Goal: Information Seeking & Learning: Check status

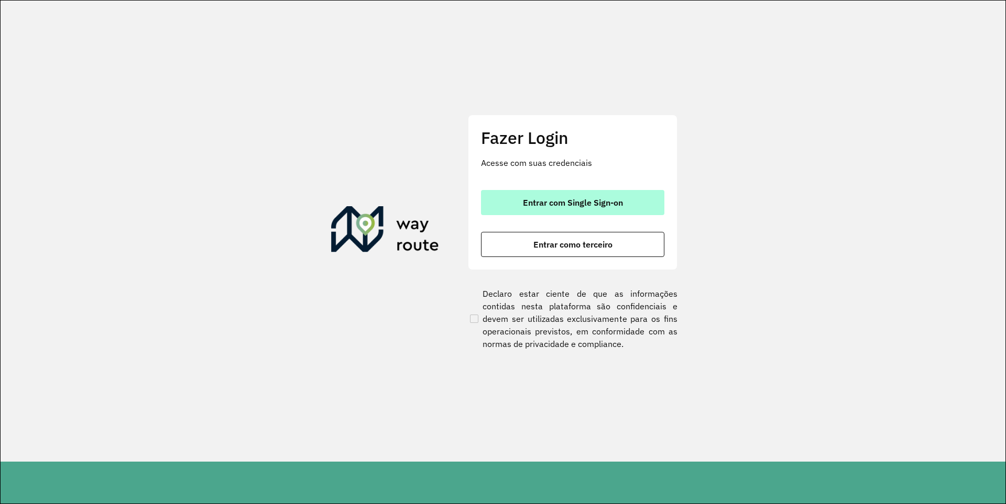
click at [564, 203] on span "Entrar com Single Sign-on" at bounding box center [573, 203] width 100 height 8
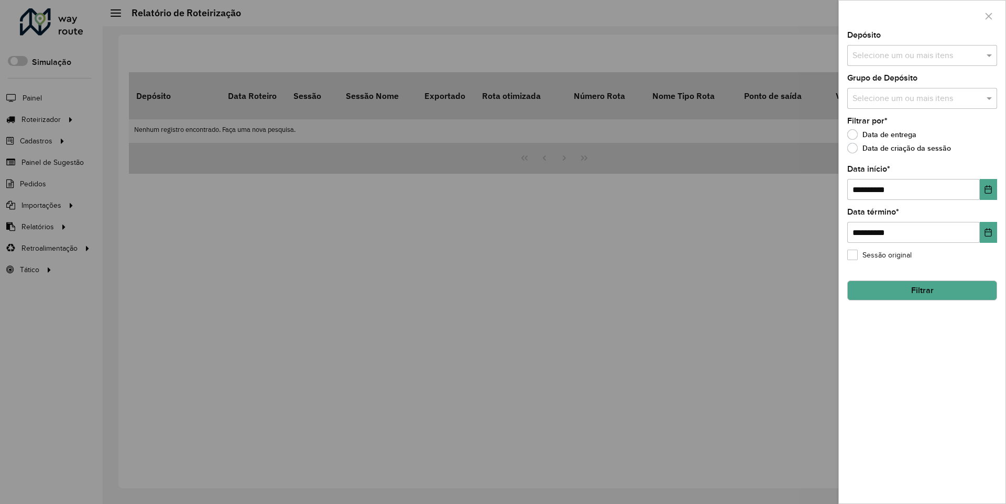
click at [942, 54] on input "text" at bounding box center [917, 56] width 134 height 13
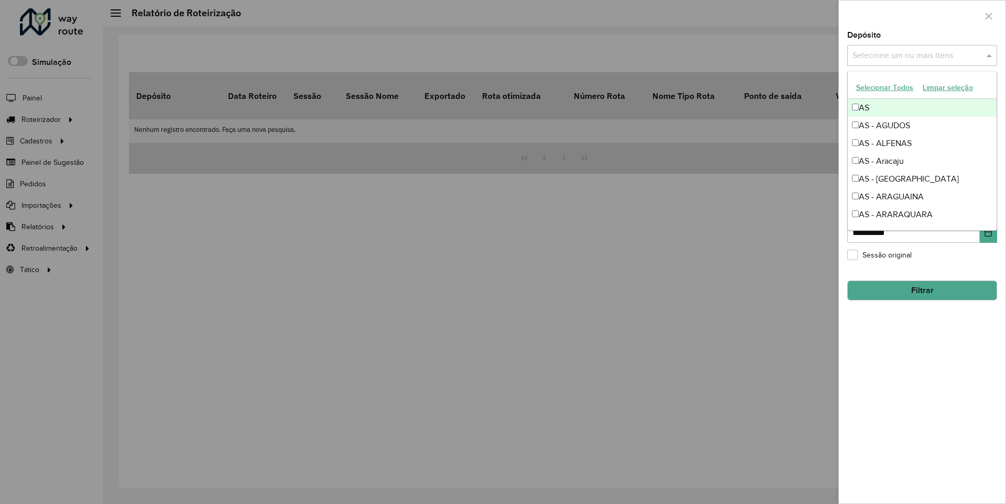
click at [908, 87] on button "Selecionar Todos" at bounding box center [884, 88] width 67 height 16
click at [915, 30] on div at bounding box center [922, 16] width 167 height 31
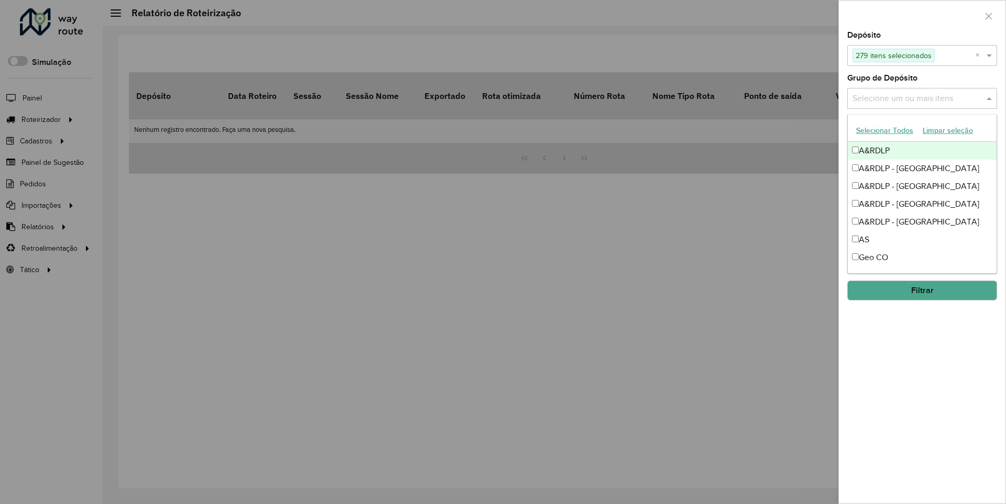
click at [911, 98] on input "text" at bounding box center [917, 99] width 134 height 13
click at [883, 133] on button "Selecionar Todos" at bounding box center [884, 131] width 67 height 16
click at [917, 21] on div at bounding box center [922, 16] width 167 height 31
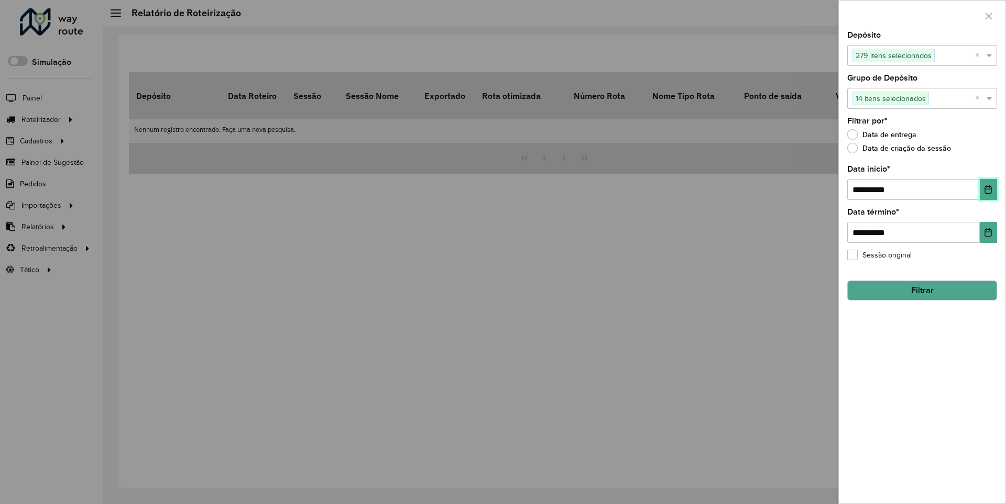
click at [984, 187] on button "Choose Date" at bounding box center [988, 189] width 17 height 21
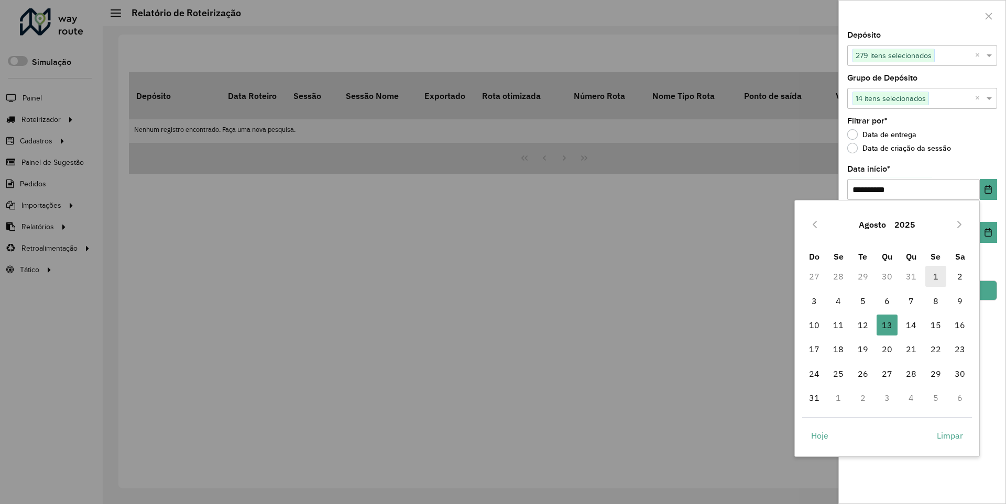
click at [934, 272] on span "1" at bounding box center [935, 276] width 21 height 21
type input "**********"
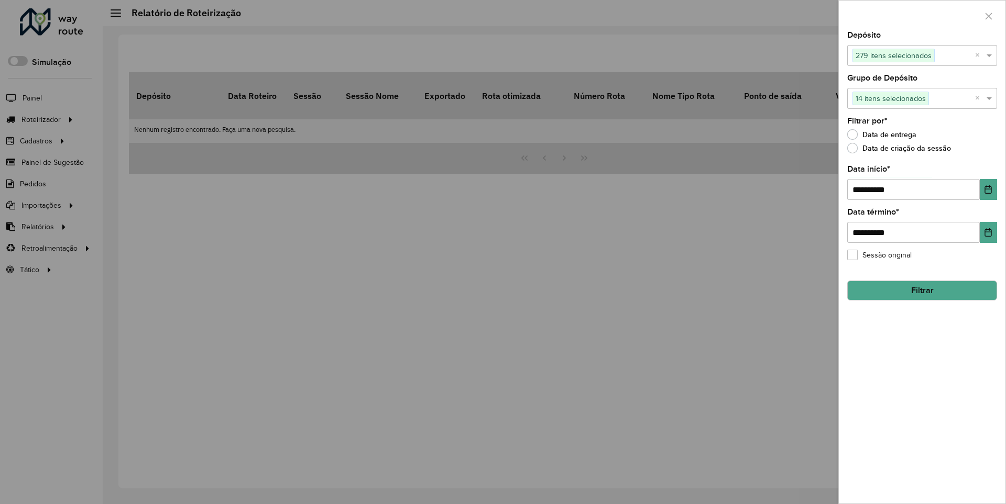
click at [905, 290] on button "Filtrar" at bounding box center [922, 291] width 150 height 20
click at [59, 133] on div at bounding box center [503, 252] width 1006 height 504
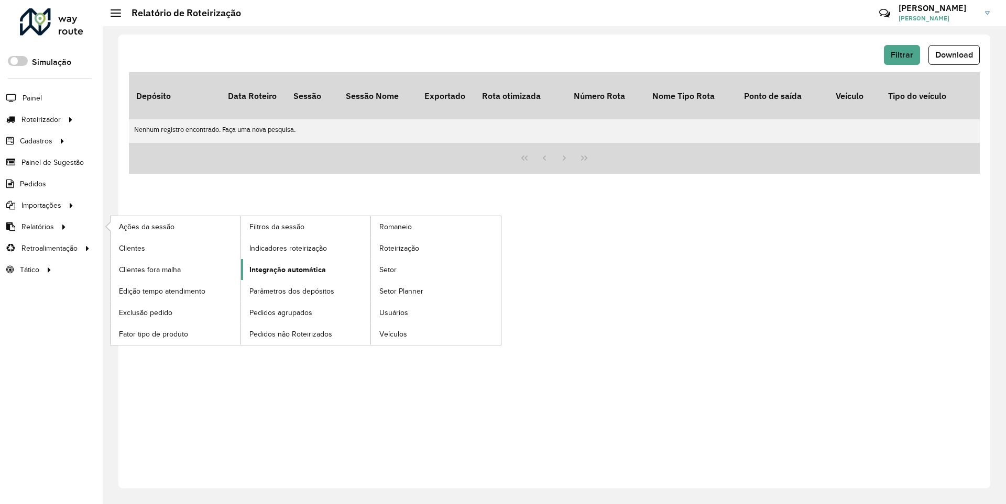
click at [300, 273] on span "Integração automática" at bounding box center [287, 270] width 76 height 11
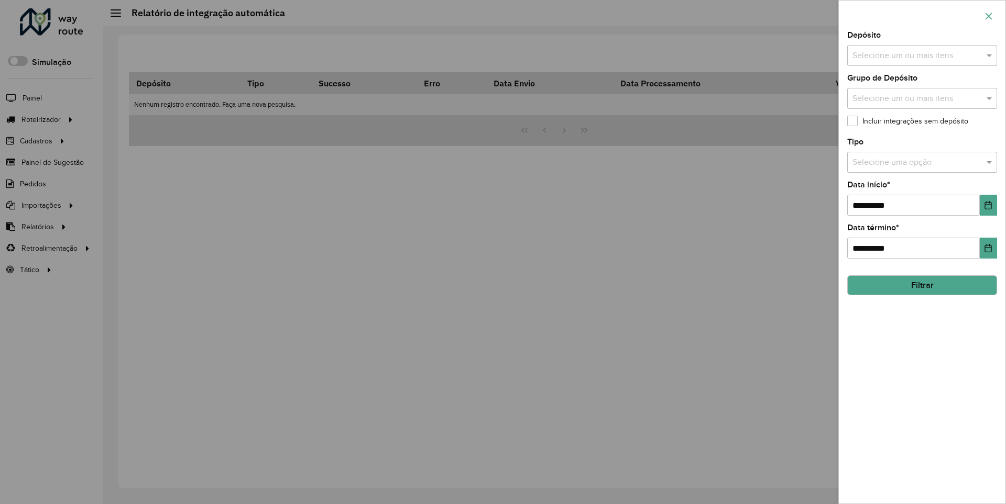
click at [988, 20] on button "button" at bounding box center [988, 16] width 17 height 17
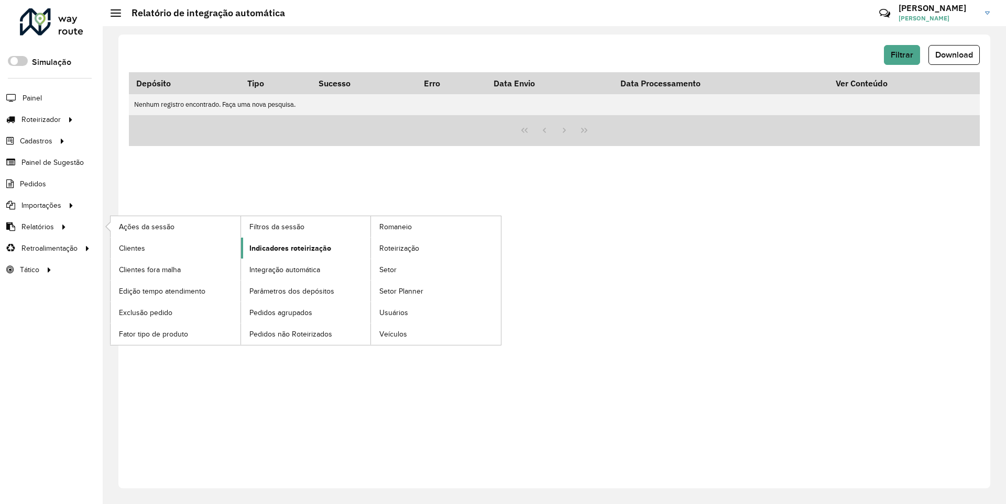
click at [317, 253] on span "Indicadores roteirização" at bounding box center [290, 248] width 82 height 11
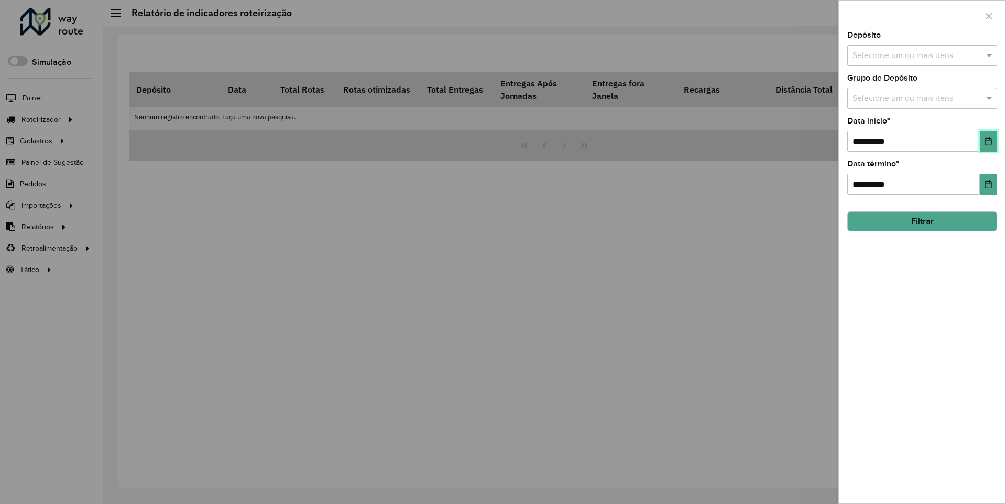
click at [985, 145] on icon "Choose Date" at bounding box center [988, 141] width 8 height 8
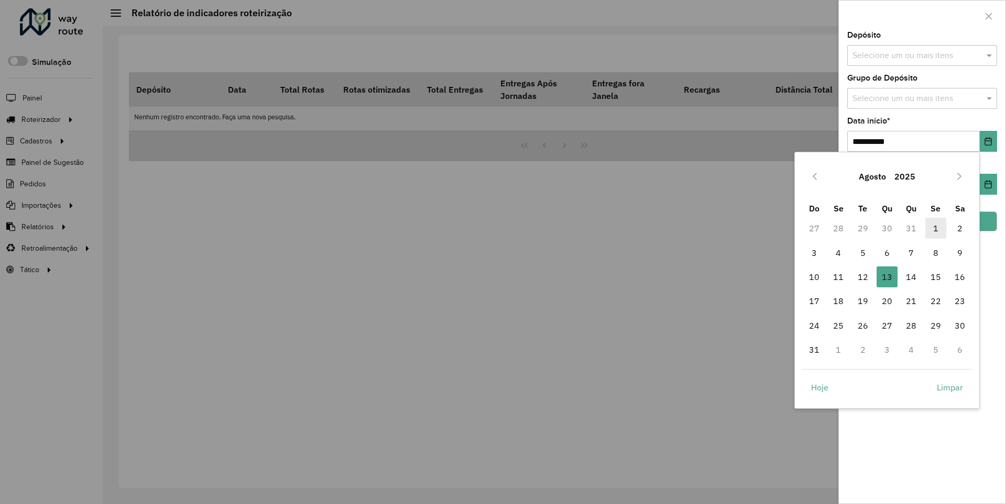
click at [942, 223] on span "1" at bounding box center [935, 228] width 21 height 21
type input "**********"
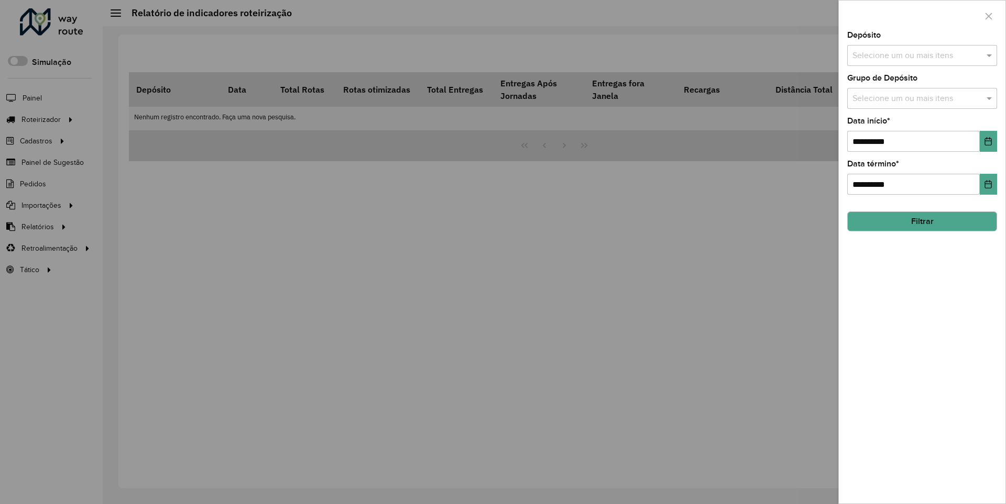
click at [962, 221] on button "Filtrar" at bounding box center [922, 222] width 150 height 20
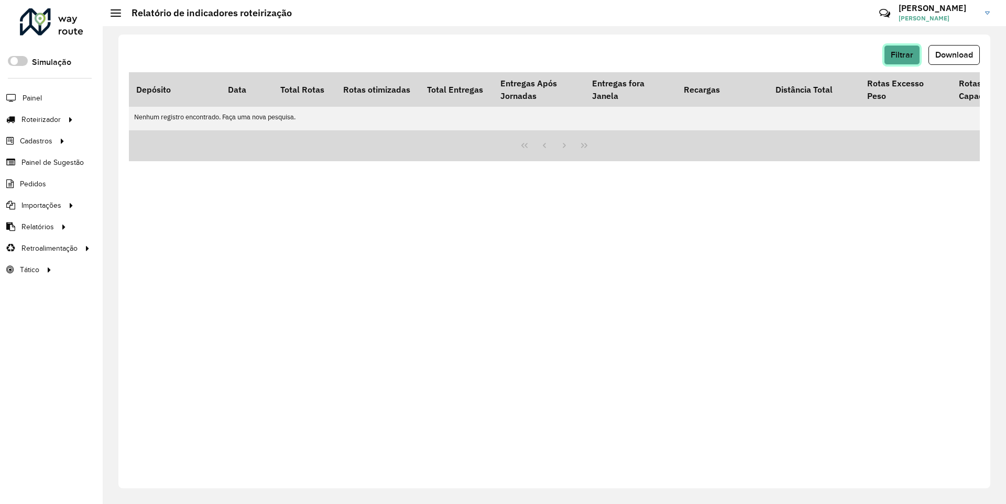
click at [894, 53] on span "Filtrar" at bounding box center [902, 54] width 23 height 9
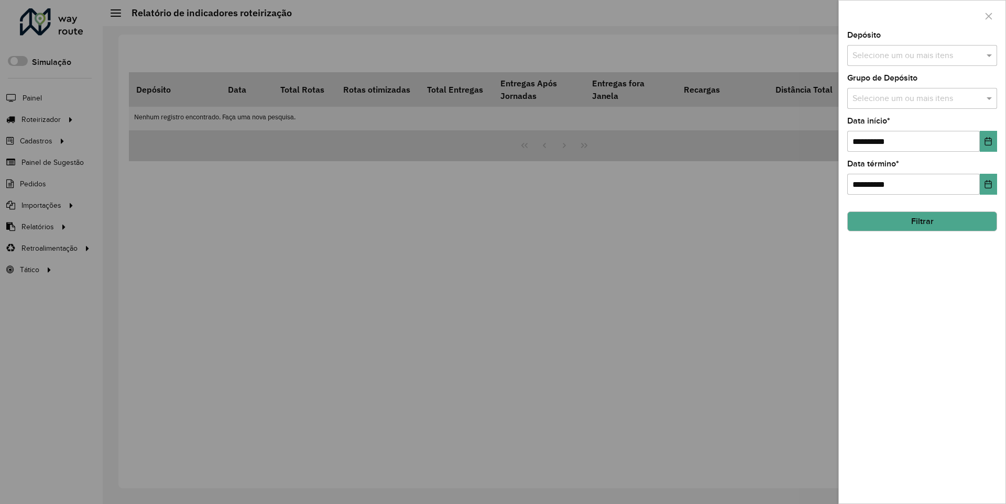
click at [969, 53] on input "text" at bounding box center [917, 56] width 134 height 13
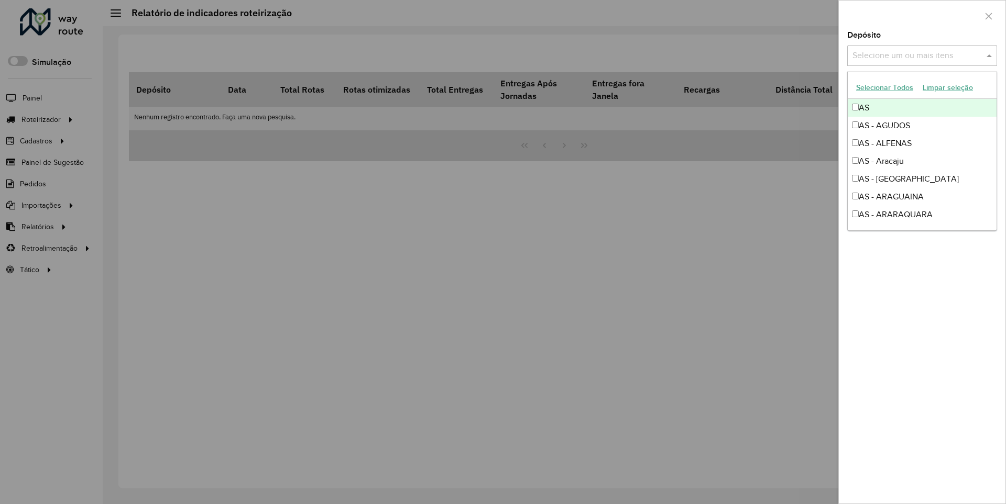
click at [893, 84] on button "Selecionar Todos" at bounding box center [884, 88] width 67 height 16
click at [918, 41] on div "Depósito Selecione um ou mais itens 279 itens selecionados ×" at bounding box center [922, 48] width 150 height 35
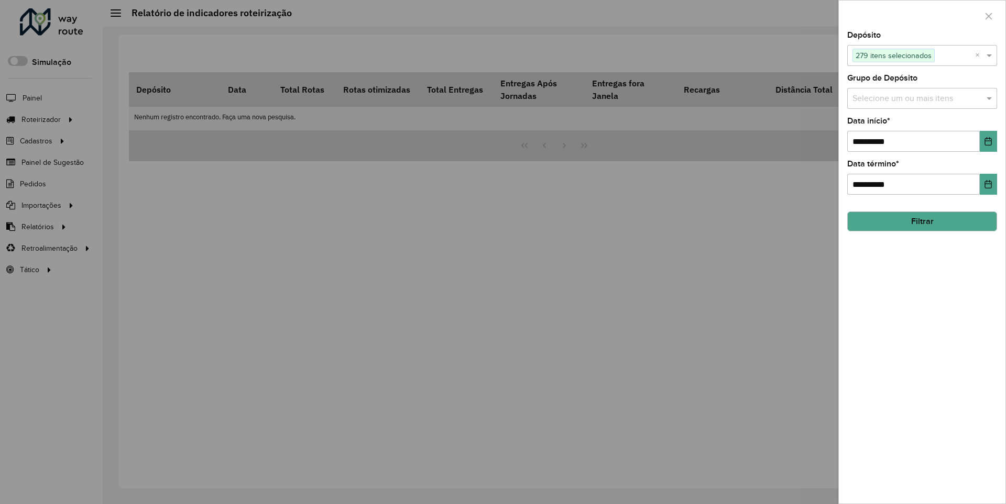
click at [939, 92] on div "Selecione um ou mais itens" at bounding box center [922, 98] width 150 height 21
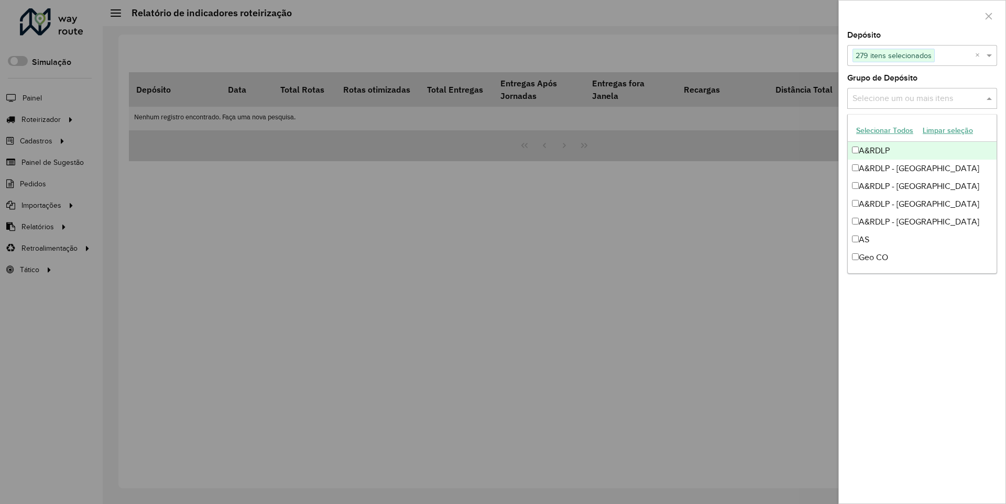
click at [891, 134] on button "Selecionar Todos" at bounding box center [884, 131] width 67 height 16
click at [938, 15] on div at bounding box center [922, 16] width 167 height 31
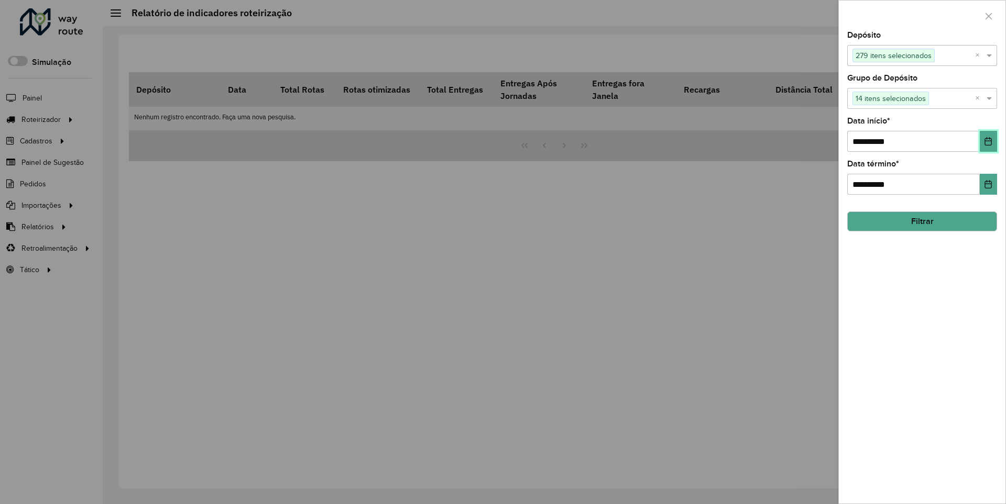
click at [994, 139] on button "Choose Date" at bounding box center [988, 141] width 17 height 21
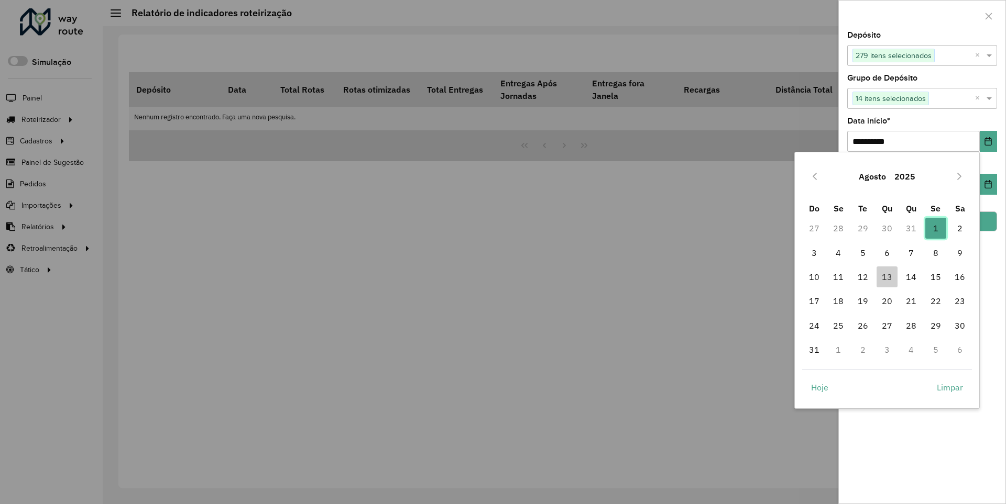
click at [933, 228] on span "1" at bounding box center [935, 228] width 21 height 21
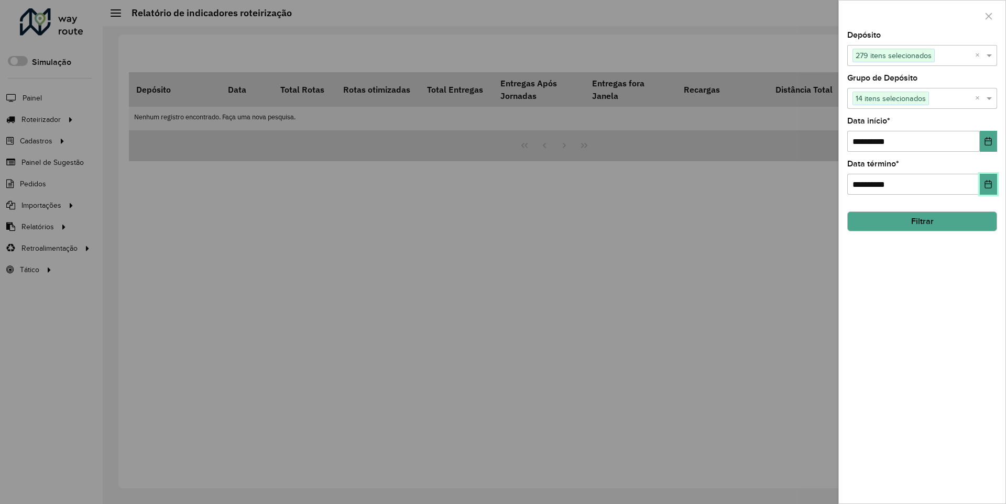
click at [993, 181] on button "Choose Date" at bounding box center [988, 184] width 17 height 21
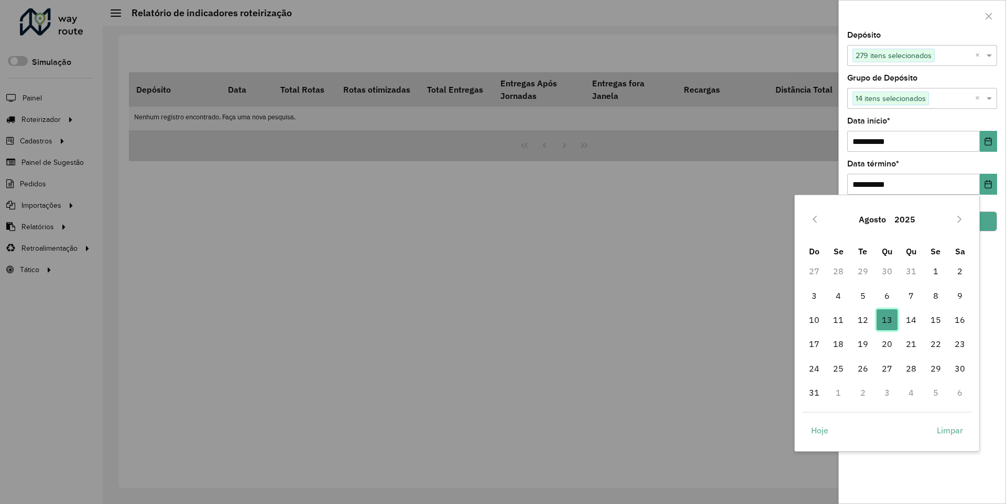
click at [883, 326] on span "13" at bounding box center [886, 320] width 21 height 21
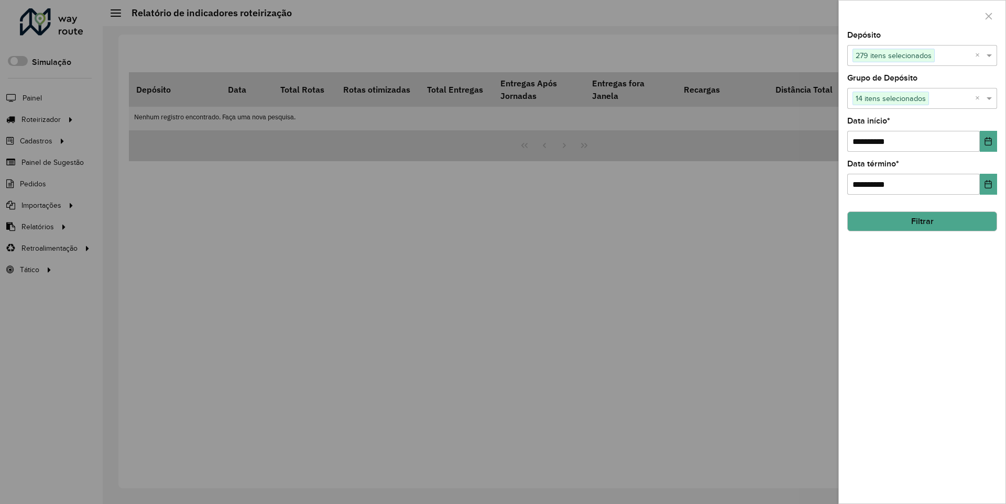
click at [950, 319] on div "**********" at bounding box center [922, 267] width 167 height 472
click at [918, 219] on button "Filtrar" at bounding box center [922, 222] width 150 height 20
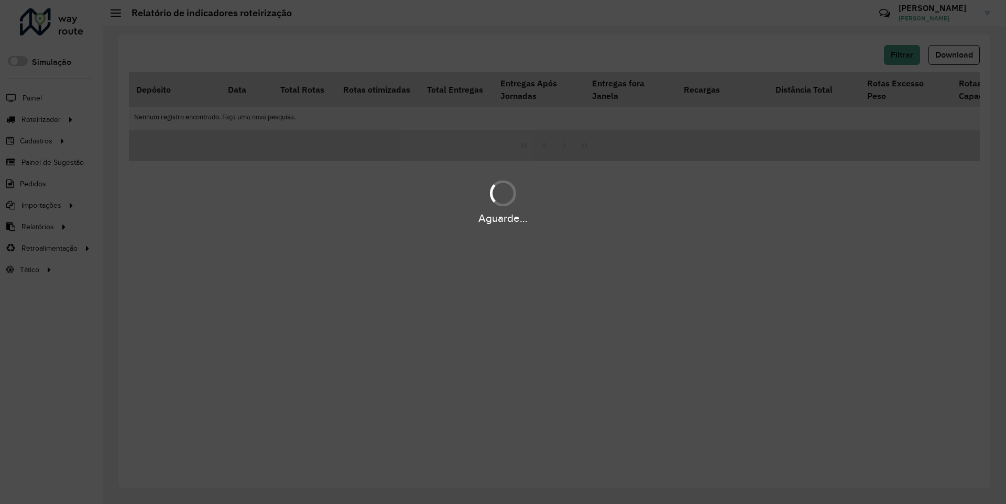
click at [529, 195] on div "Aguarde..." at bounding box center [503, 202] width 1006 height 50
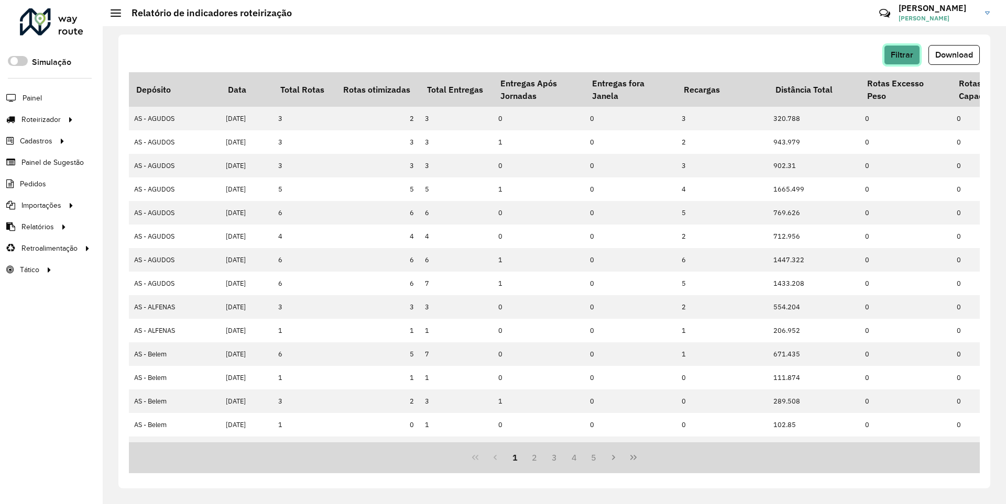
click at [910, 53] on span "Filtrar" at bounding box center [902, 54] width 23 height 9
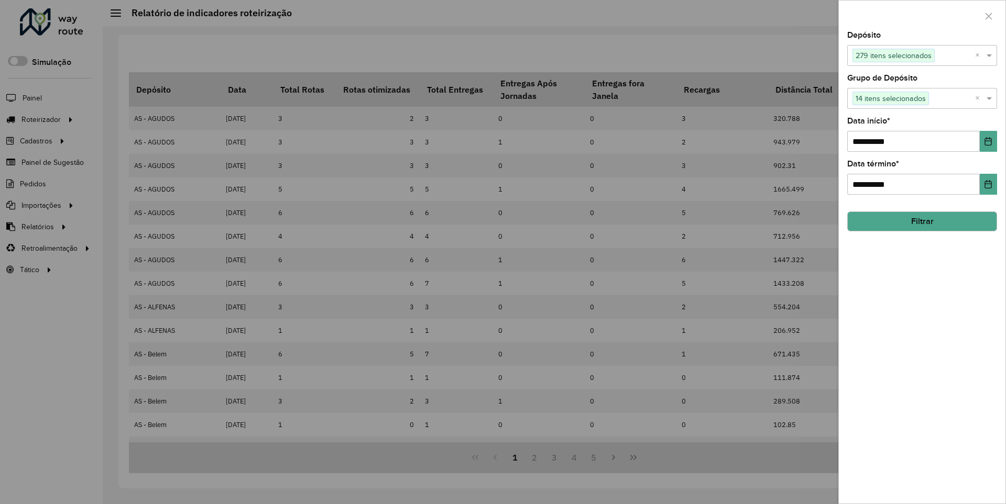
click at [729, 50] on div at bounding box center [503, 252] width 1006 height 504
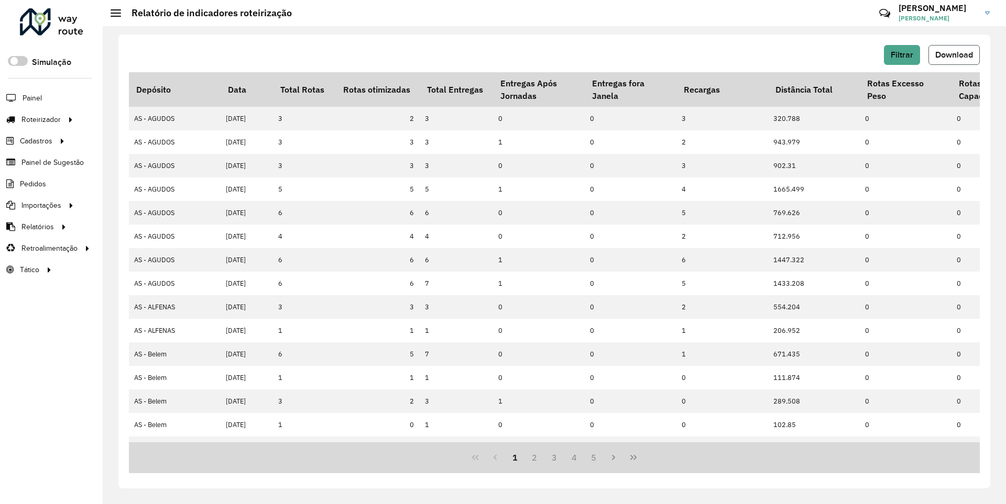
click at [964, 53] on span "Download" at bounding box center [954, 54] width 38 height 9
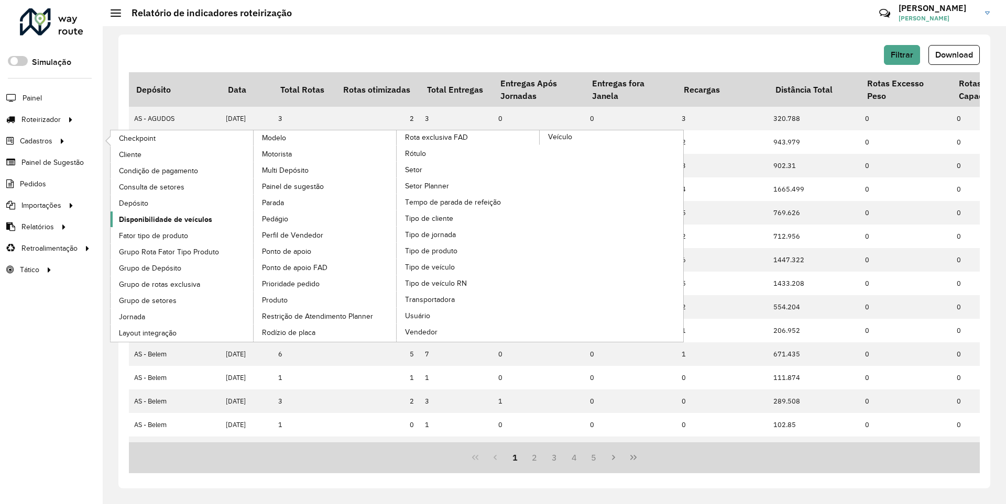
click at [159, 217] on span "Disponibilidade de veículos" at bounding box center [165, 219] width 93 height 11
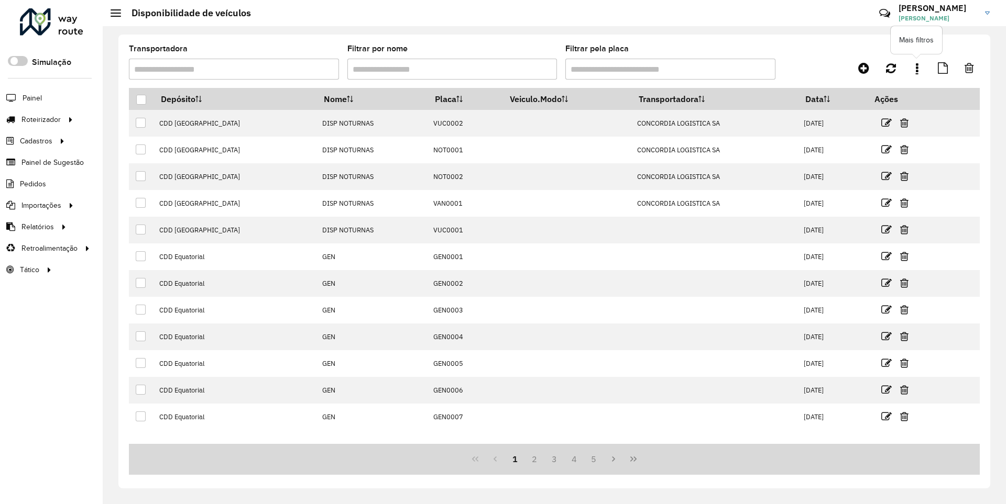
click at [914, 70] on link at bounding box center [916, 68] width 21 height 19
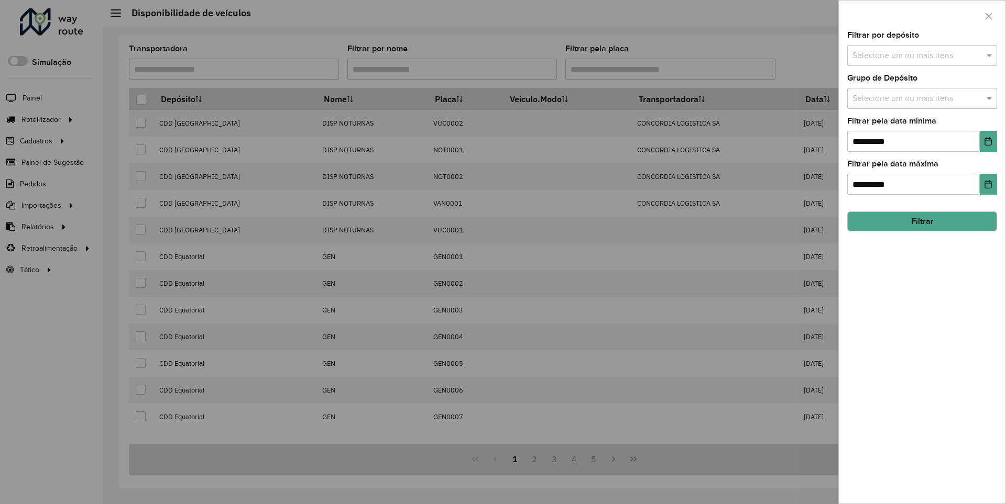
click at [919, 62] on div "Selecione um ou mais itens" at bounding box center [922, 55] width 150 height 21
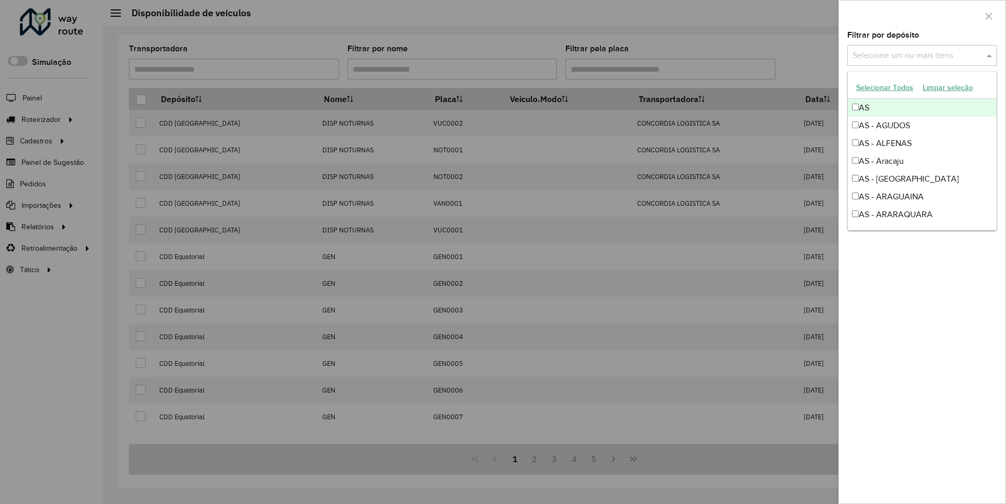
click at [896, 91] on button "Selecionar Todos" at bounding box center [884, 88] width 67 height 16
click at [886, 89] on button "Selecionar Todos" at bounding box center [884, 88] width 67 height 16
click at [915, 11] on div at bounding box center [922, 16] width 167 height 31
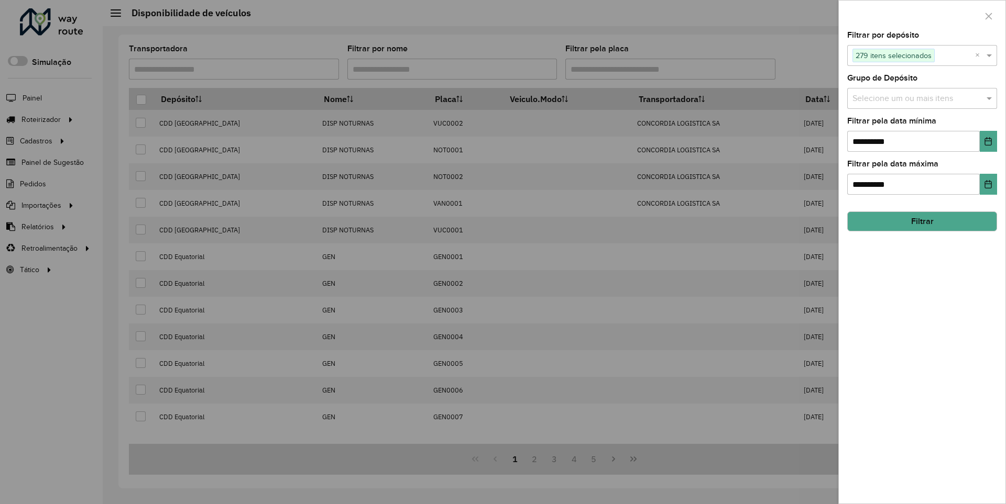
click at [909, 97] on input "text" at bounding box center [917, 99] width 134 height 13
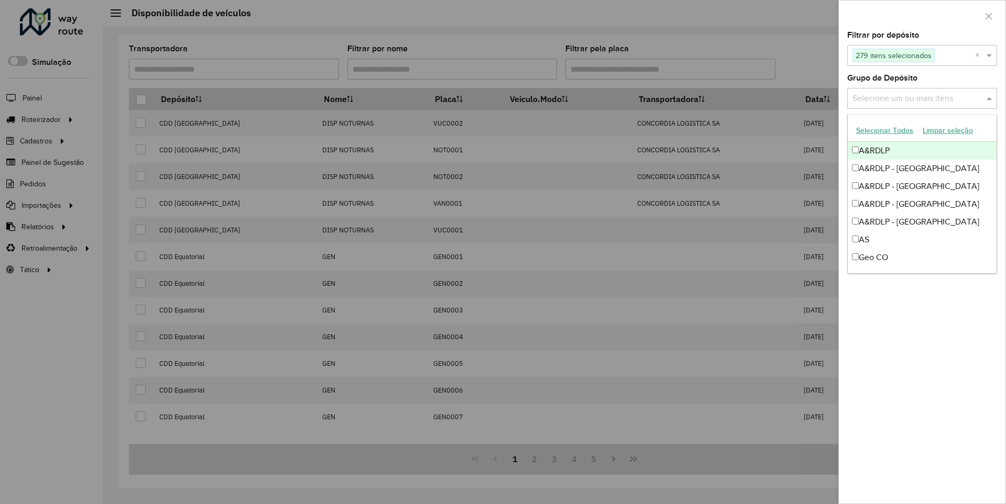
click at [878, 129] on button "Selecionar Todos" at bounding box center [884, 131] width 67 height 16
click at [904, 30] on div at bounding box center [922, 16] width 167 height 31
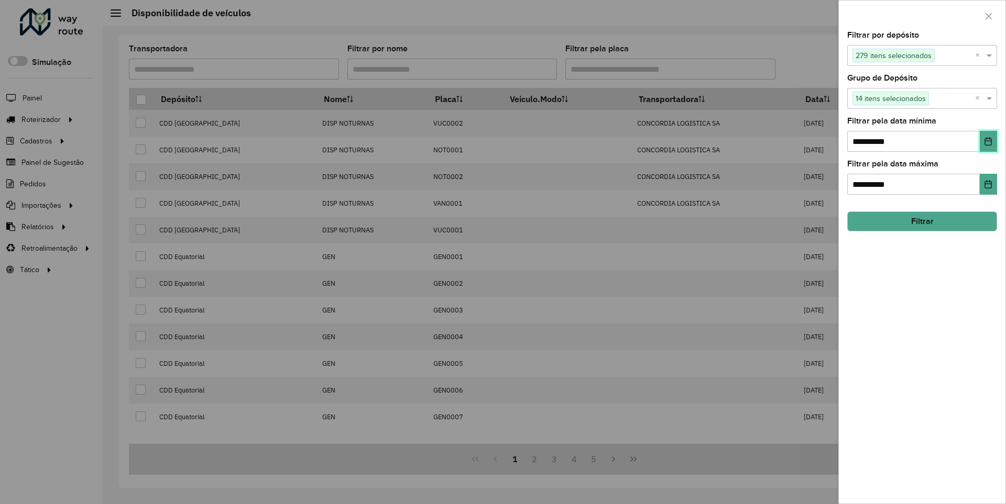
click at [985, 143] on icon "Choose Date" at bounding box center [988, 141] width 7 height 8
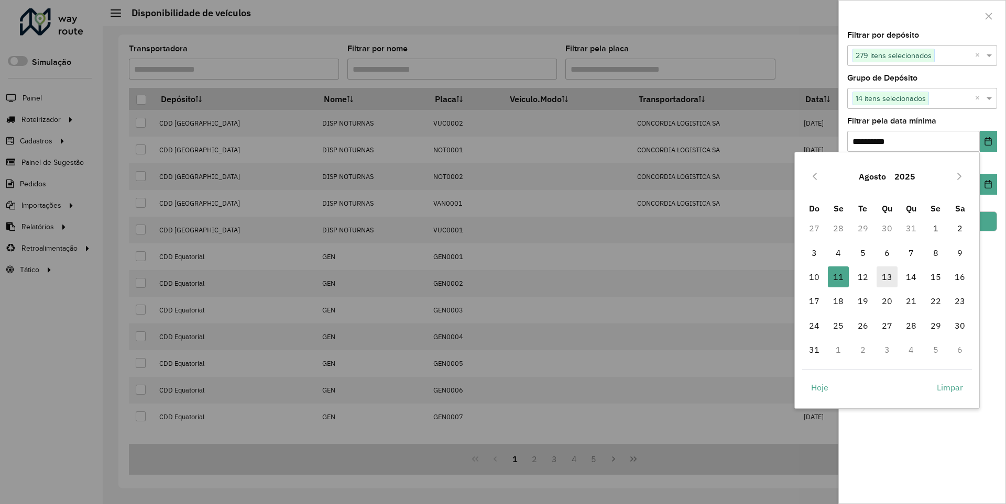
click at [880, 276] on span "13" at bounding box center [886, 277] width 21 height 21
type input "**********"
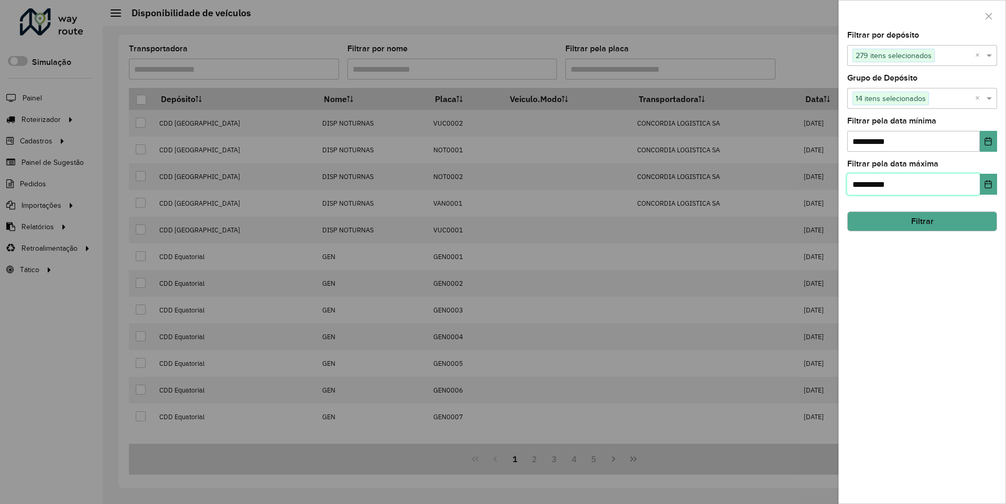
click at [888, 184] on input "**********" at bounding box center [913, 184] width 133 height 21
click at [991, 180] on button "Choose Date" at bounding box center [988, 184] width 17 height 21
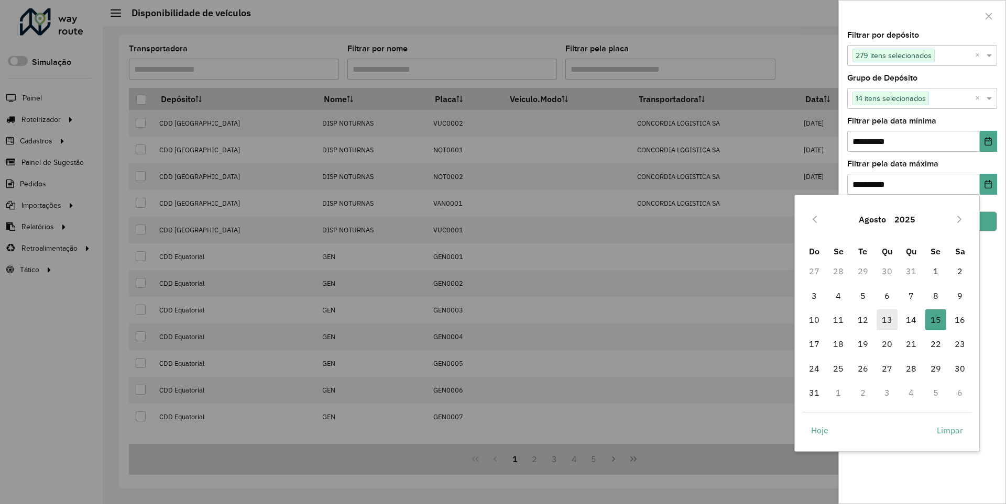
click at [888, 313] on span "13" at bounding box center [886, 320] width 21 height 21
type input "**********"
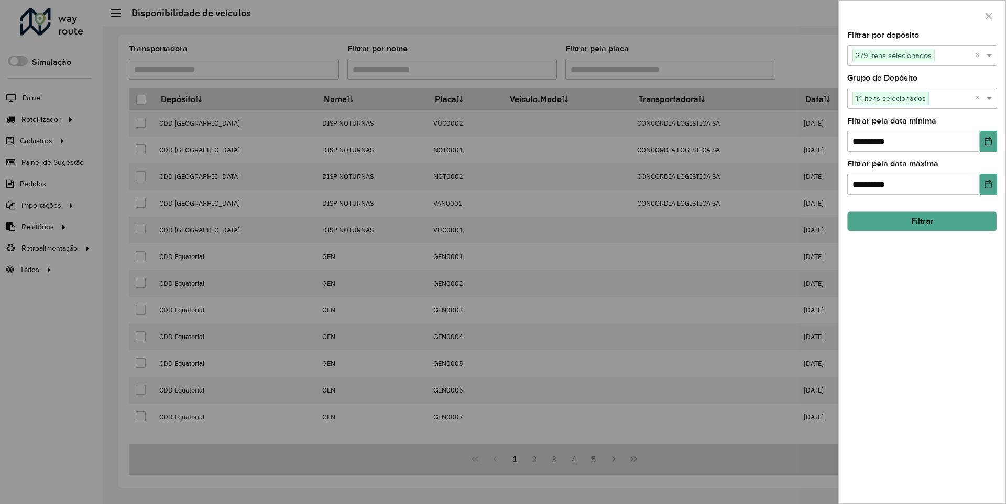
click at [931, 223] on button "Filtrar" at bounding box center [922, 222] width 150 height 20
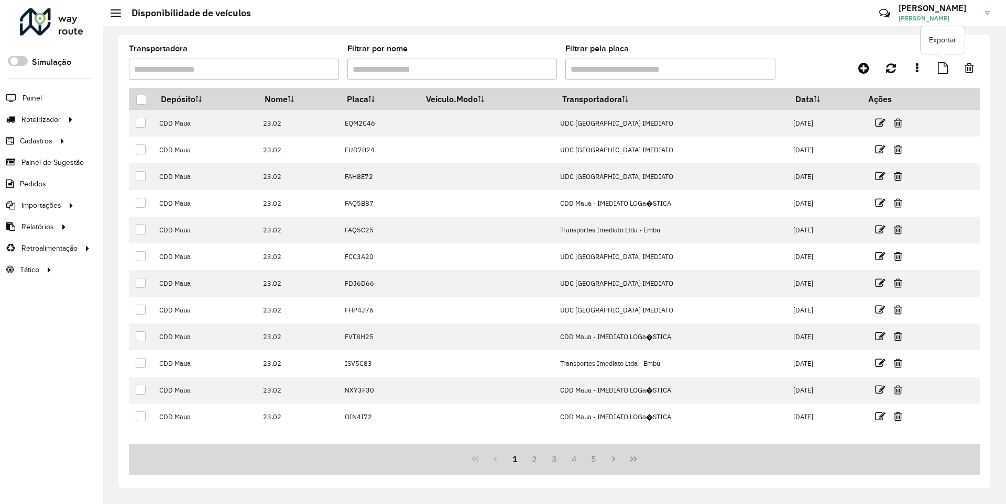
click at [940, 67] on icon at bounding box center [943, 68] width 10 height 12
